Goal: Task Accomplishment & Management: Manage account settings

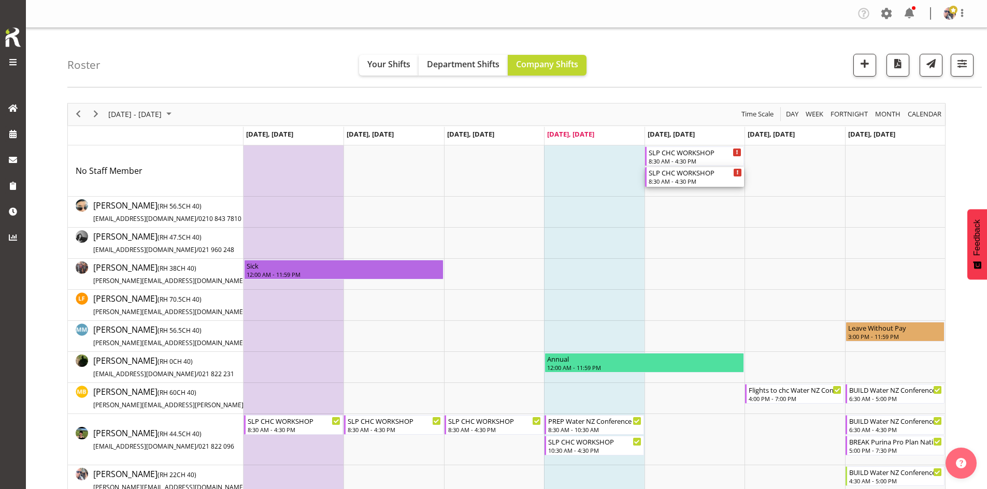
click at [711, 185] on div "8:30 AM - 4:30 PM" at bounding box center [694, 181] width 93 height 8
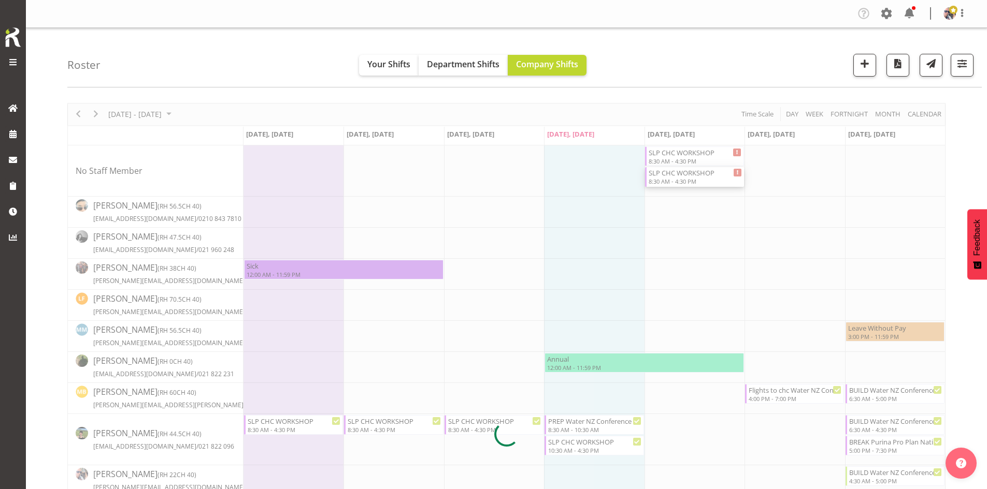
select select
select select "8"
select select "2025"
select select "8"
select select "30"
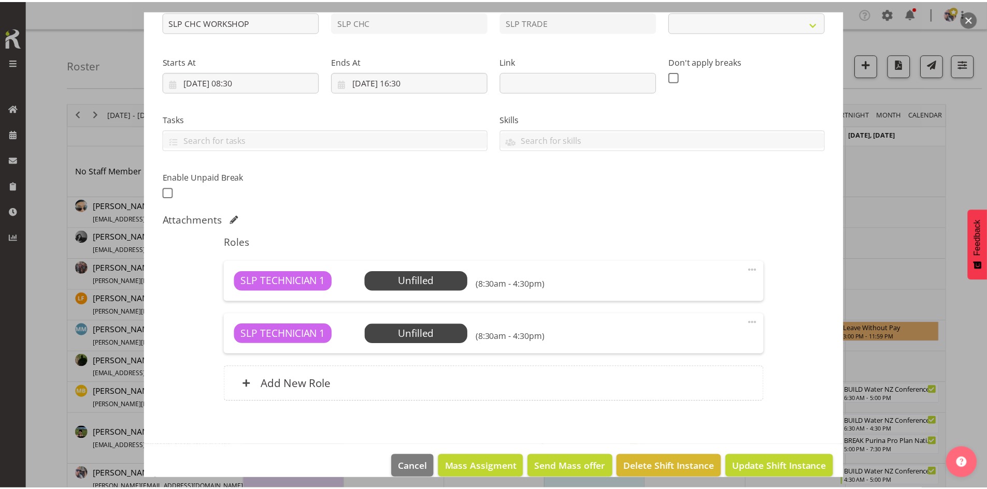
scroll to position [141, 0]
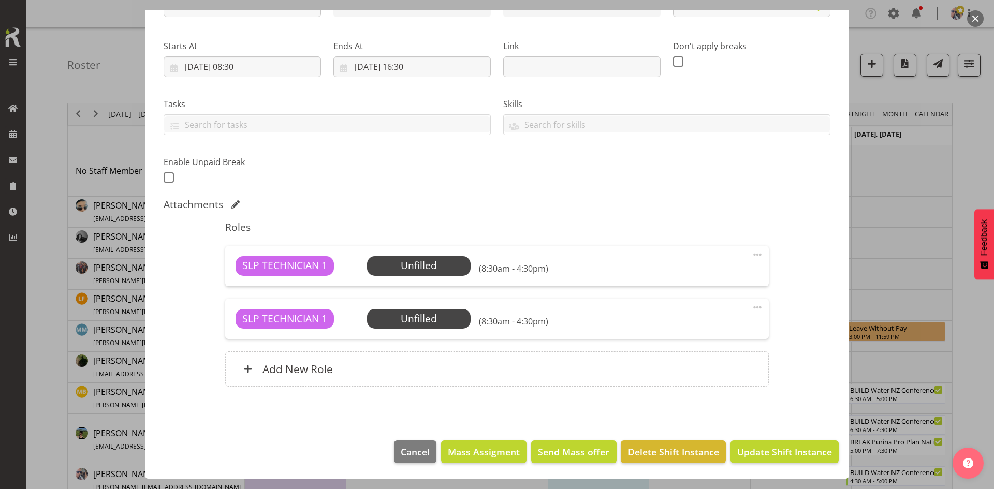
select select "45"
click at [277, 62] on input "[DATE] 08:30" at bounding box center [242, 66] width 157 height 21
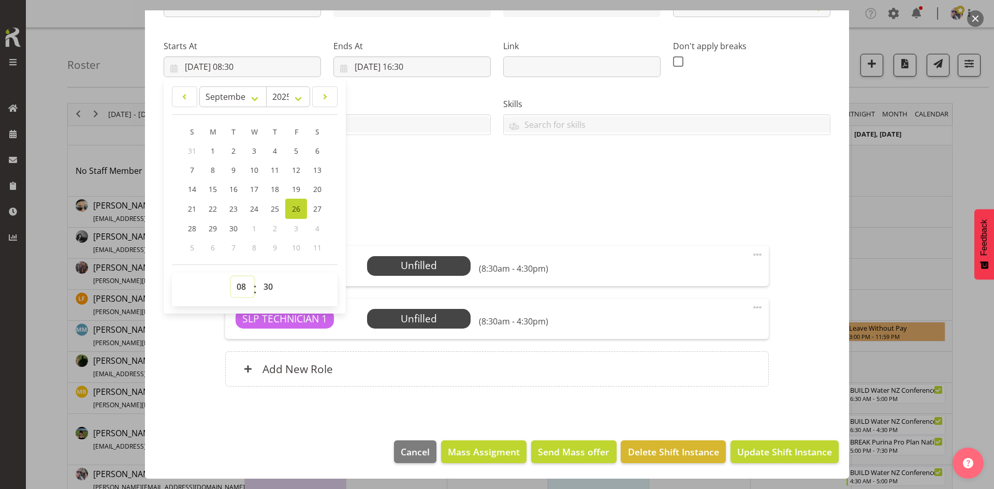
click at [245, 287] on select "00 01 02 03 04 05 06 07 08 09 10 11 12 13 14 15 16 17 18 19 20 21 22 23" at bounding box center [242, 287] width 23 height 21
select select "10"
click at [231, 277] on select "00 01 02 03 04 05 06 07 08 09 10 11 12 13 14 15 16 17 18 19 20 21 22 23" at bounding box center [242, 287] width 23 height 21
type input "[DATE] 10:30"
click at [271, 284] on select "00 01 02 03 04 05 06 07 08 09 10 11 12 13 14 15 16 17 18 19 20 21 22 23 24 25 2…" at bounding box center [269, 287] width 23 height 21
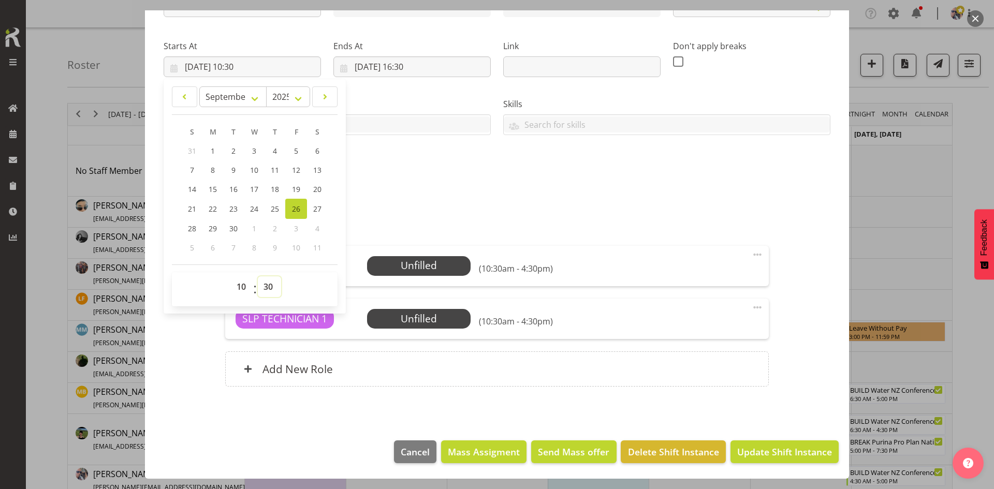
select select "0"
click at [258, 277] on select "00 01 02 03 04 05 06 07 08 09 10 11 12 13 14 15 16 17 18 19 20 21 22 23 24 25 2…" at bounding box center [269, 287] width 23 height 21
type input "[DATE] 10:00"
click at [429, 76] on input "[DATE] 16:30" at bounding box center [412, 66] width 157 height 21
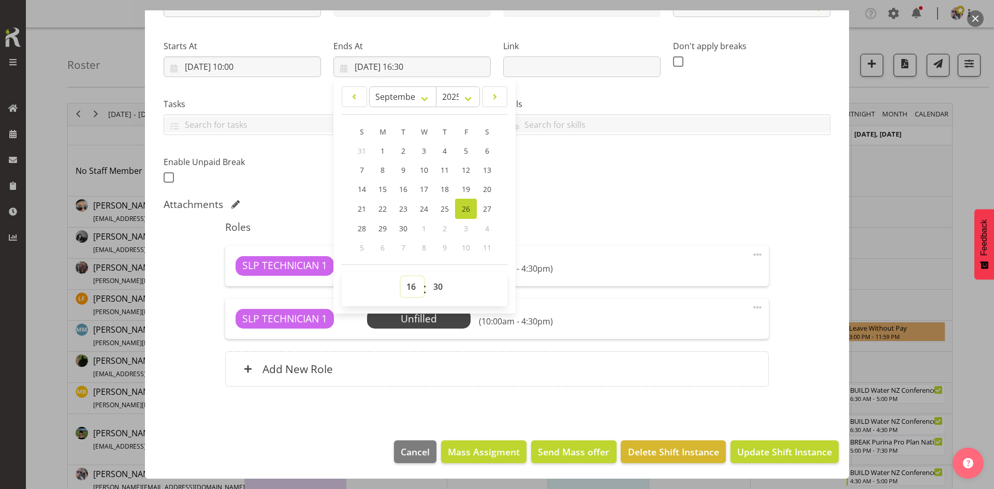
click at [405, 285] on select "00 01 02 03 04 05 06 07 08 09 10 11 12 13 14 15 16 17 18 19 20 21 22 23" at bounding box center [412, 287] width 23 height 21
click at [401, 277] on select "00 01 02 03 04 05 06 07 08 09 10 11 12 13 14 15 16 17 18 19 20 21 22 23" at bounding box center [412, 287] width 23 height 21
click at [437, 282] on select "00 01 02 03 04 05 06 07 08 09 10 11 12 13 14 15 16 17 18 19 20 21 22 23 24 25 2…" at bounding box center [439, 287] width 23 height 21
select select "0"
click at [428, 277] on select "00 01 02 03 04 05 06 07 08 09 10 11 12 13 14 15 16 17 18 19 20 21 22 23 24 25 2…" at bounding box center [439, 287] width 23 height 21
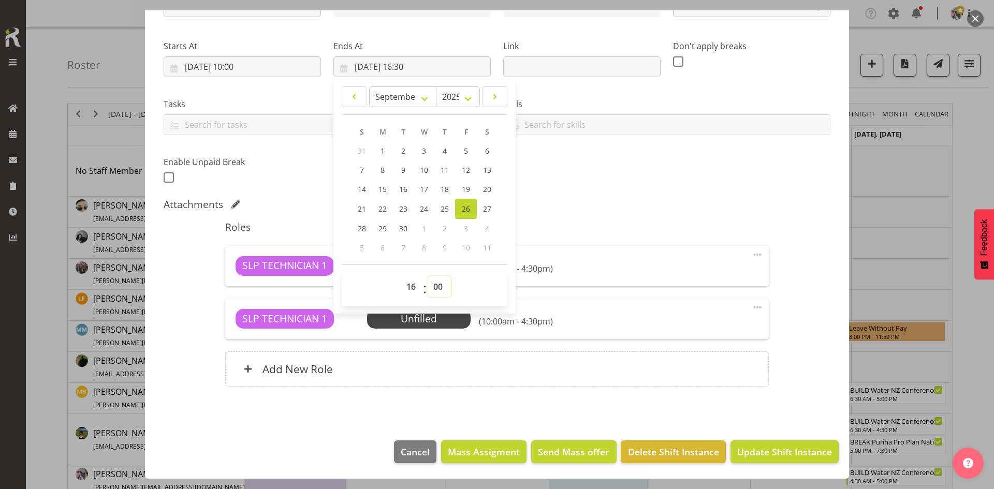
type input "[DATE] 16:00"
click at [619, 201] on div "Attachments" at bounding box center [497, 204] width 667 height 12
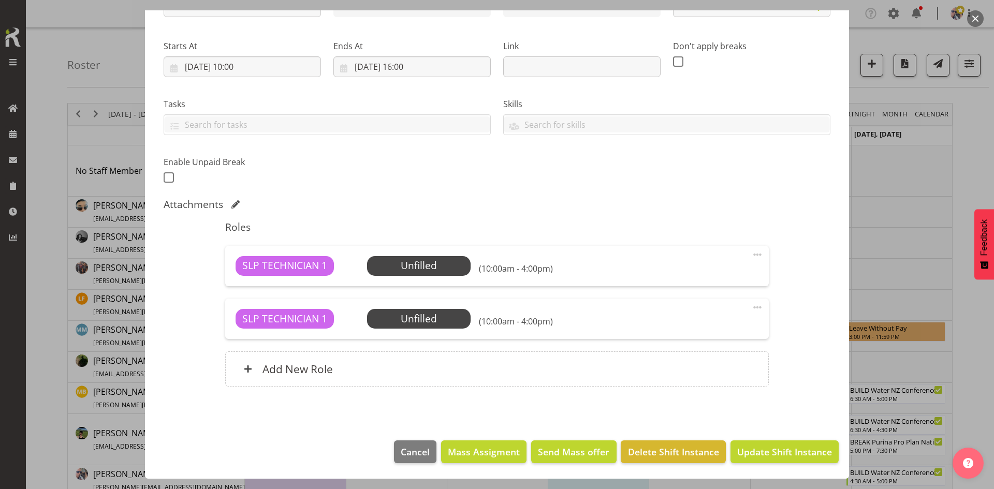
click at [0, 0] on span "Select Employee" at bounding box center [0, 0] width 0 height 0
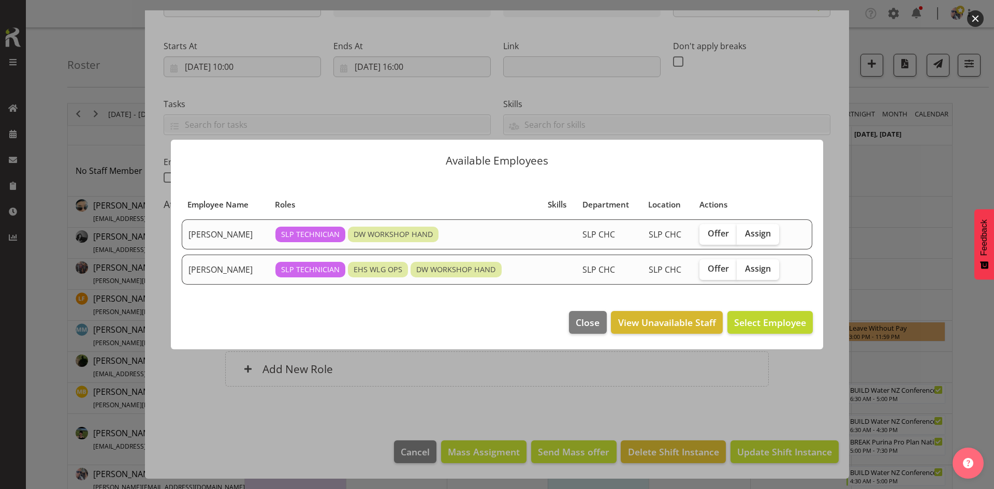
click at [748, 241] on label "Assign" at bounding box center [758, 234] width 42 height 21
click at [744, 237] on input "Assign" at bounding box center [740, 233] width 7 height 7
checkbox input "true"
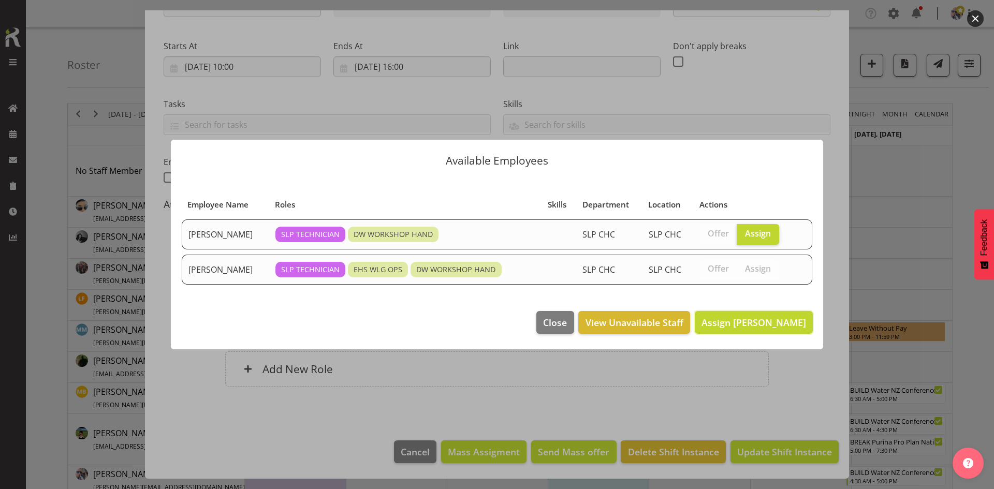
click at [749, 314] on button "Assign [PERSON_NAME]" at bounding box center [754, 322] width 118 height 23
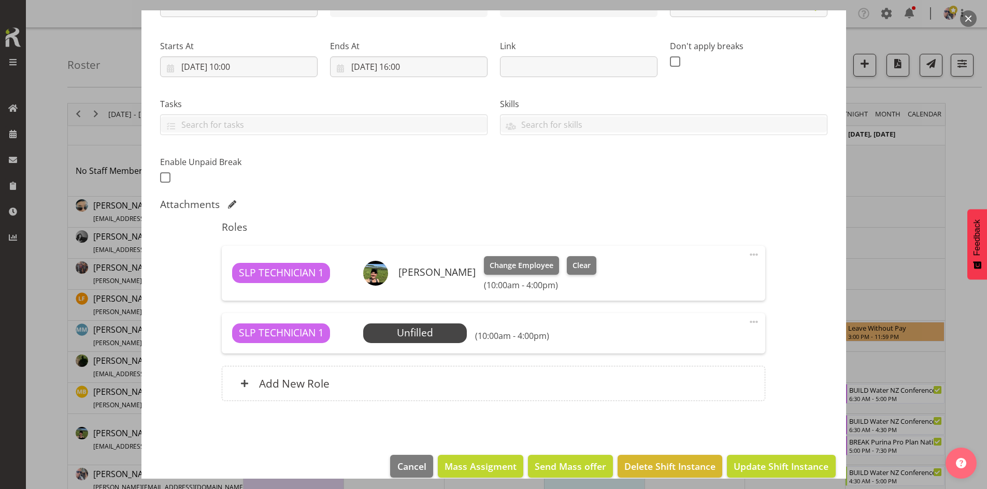
click at [0, 0] on span "Select Employee" at bounding box center [0, 0] width 0 height 0
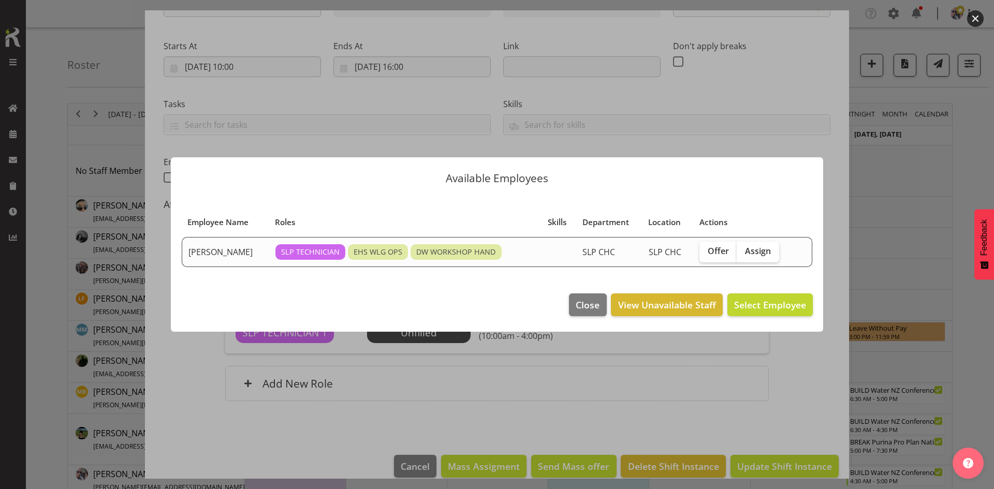
click at [745, 255] on span "Assign" at bounding box center [758, 251] width 26 height 10
click at [744, 255] on input "Assign" at bounding box center [740, 251] width 7 height 7
checkbox input "true"
click at [742, 314] on button "Assign [PERSON_NAME]" at bounding box center [754, 305] width 118 height 23
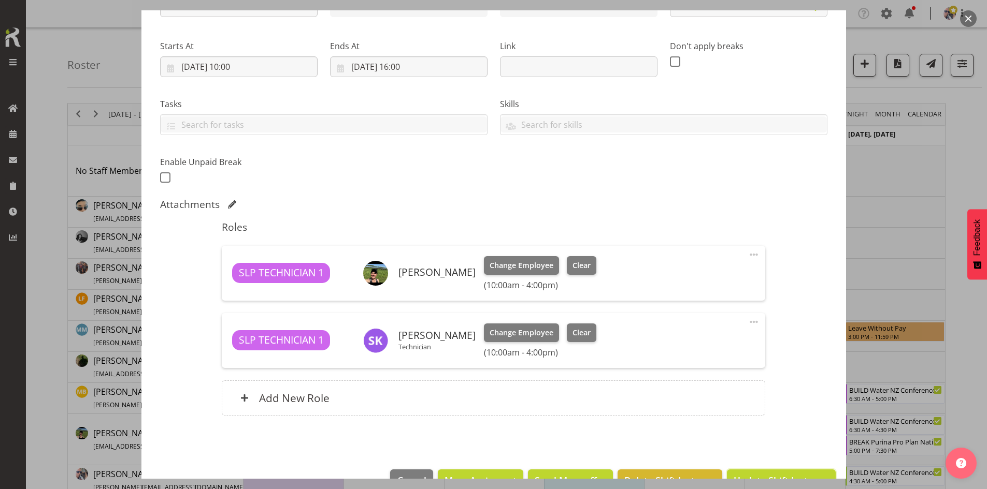
click at [747, 470] on button "Update Shift Instance" at bounding box center [781, 481] width 108 height 23
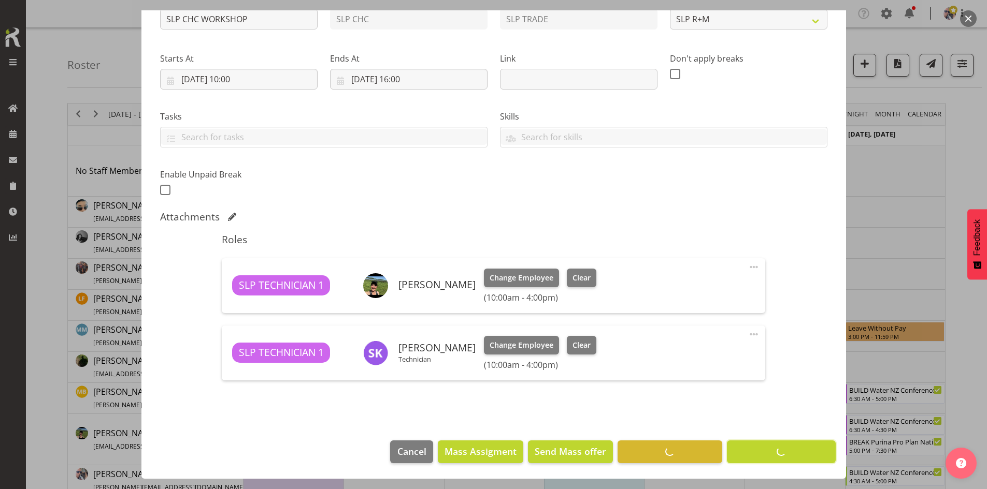
scroll to position [129, 0]
